Goal: Task Accomplishment & Management: Use online tool/utility

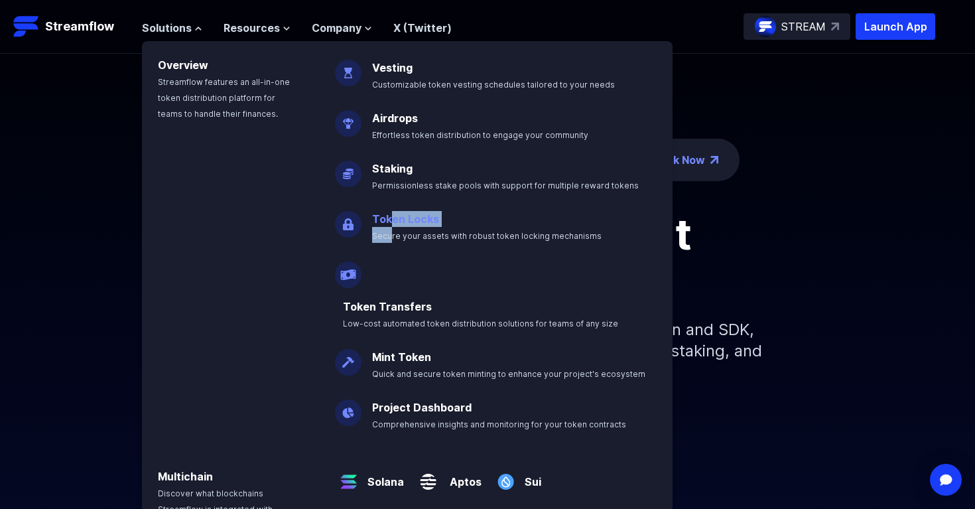
click at [387, 227] on p "Token Locks Secure your assets with robust token locking mechanisms" at bounding box center [496, 221] width 264 height 42
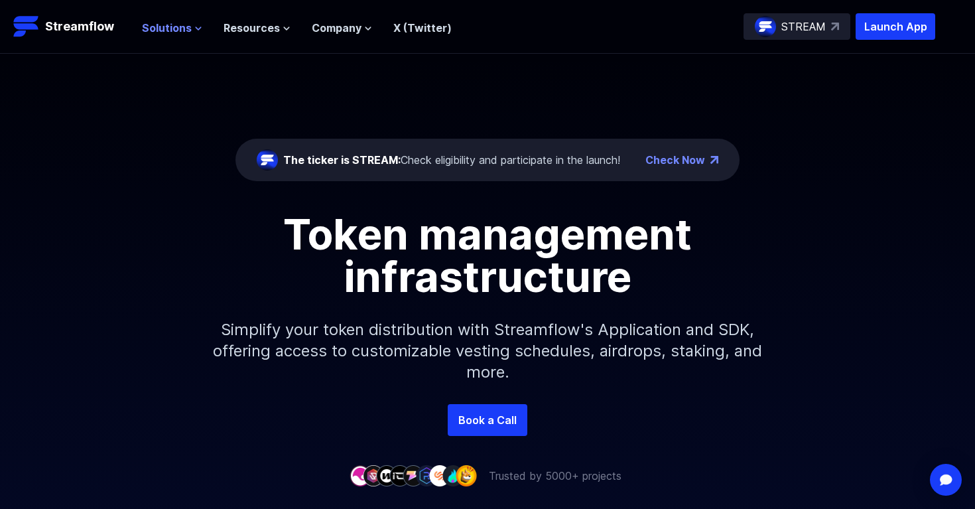
click at [198, 31] on icon at bounding box center [198, 29] width 8 height 8
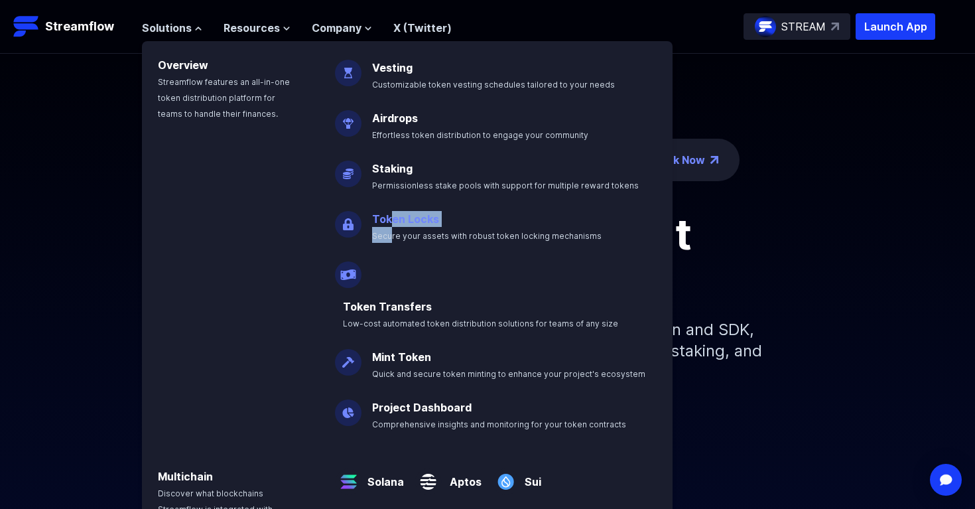
click at [422, 220] on link "Token Locks" at bounding box center [405, 218] width 67 height 13
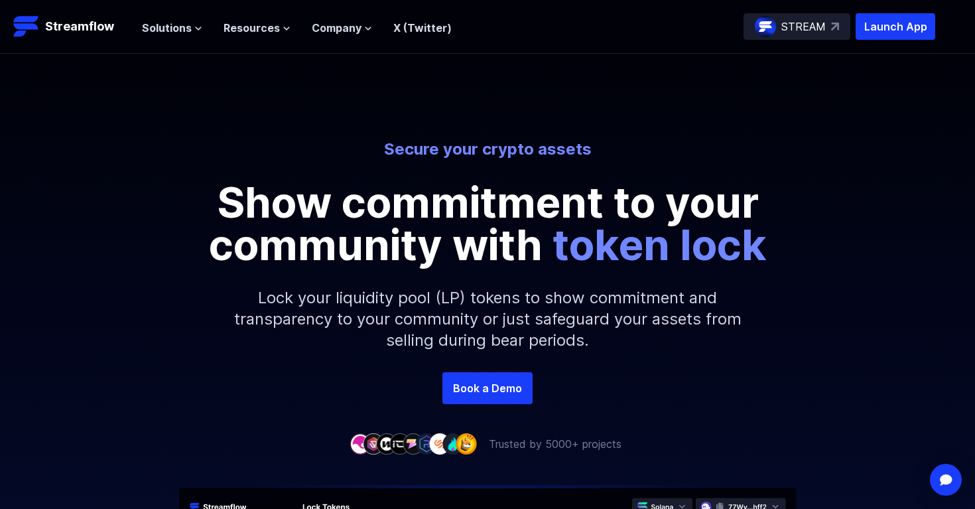
click at [289, 63] on div "Secure your crypto assets Show commitment to your community with token lock Loc…" at bounding box center [487, 213] width 975 height 318
click at [181, 30] on span "Solutions" at bounding box center [167, 28] width 50 height 16
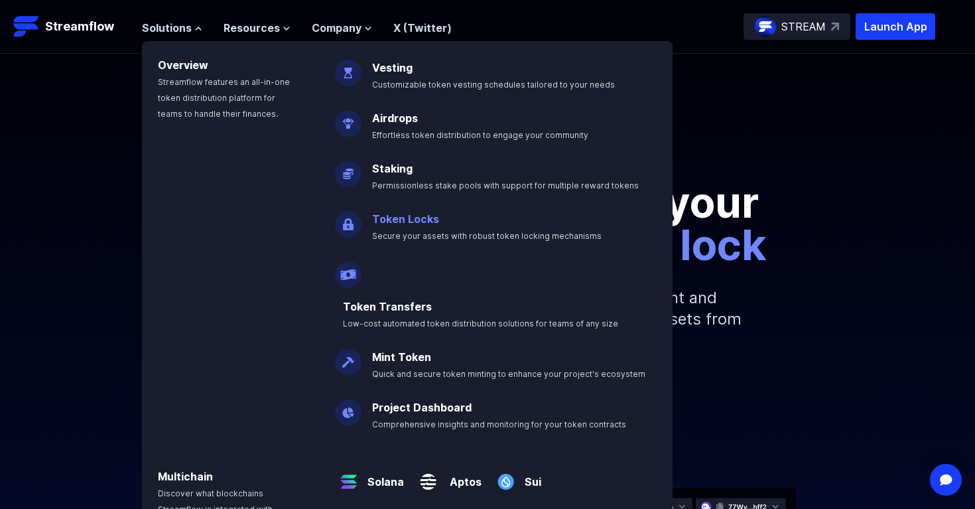
click at [404, 218] on link "Token Locks" at bounding box center [405, 218] width 67 height 13
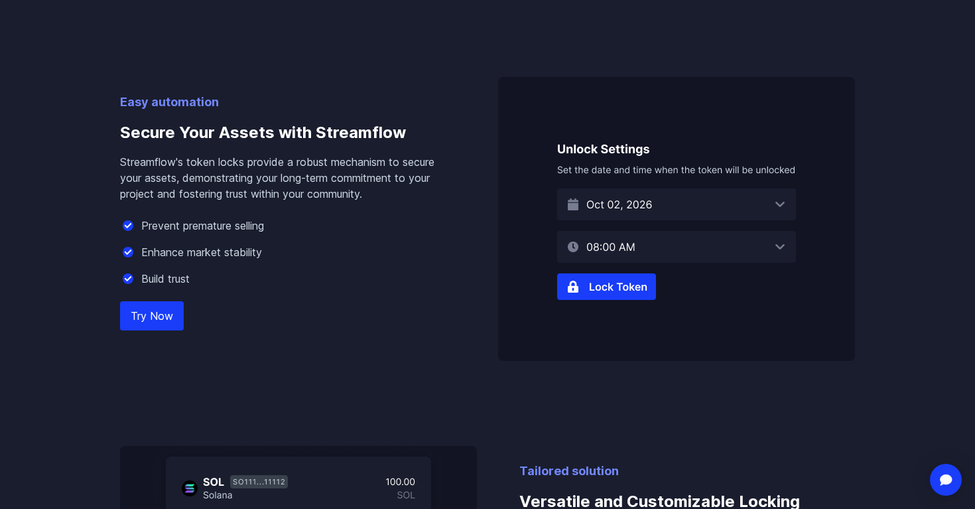
scroll to position [821, 0]
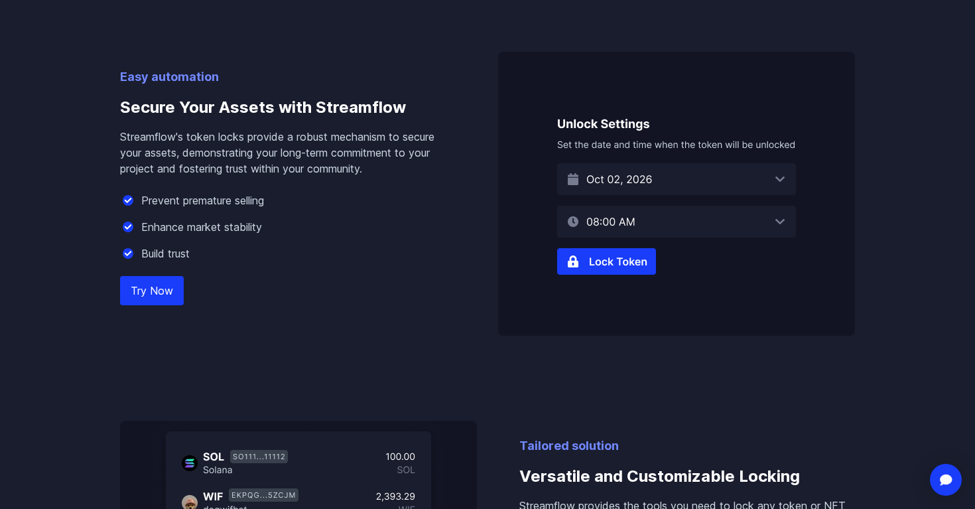
click at [168, 296] on link "Try Now" at bounding box center [152, 290] width 64 height 29
